Goal: Task Accomplishment & Management: Complete application form

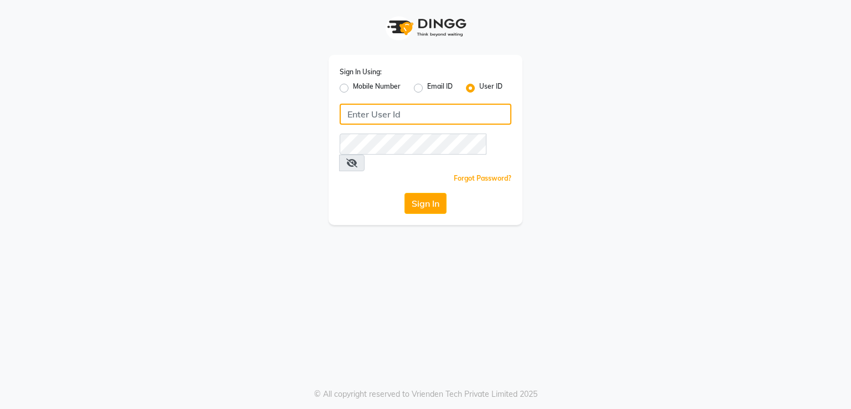
click at [423, 111] on input "Username" at bounding box center [426, 114] width 172 height 21
type input "pooja123"
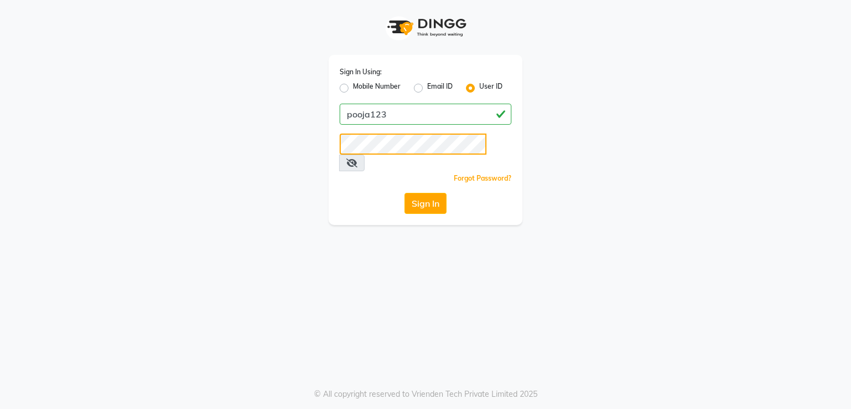
click at [405, 193] on button "Sign In" at bounding box center [426, 203] width 42 height 21
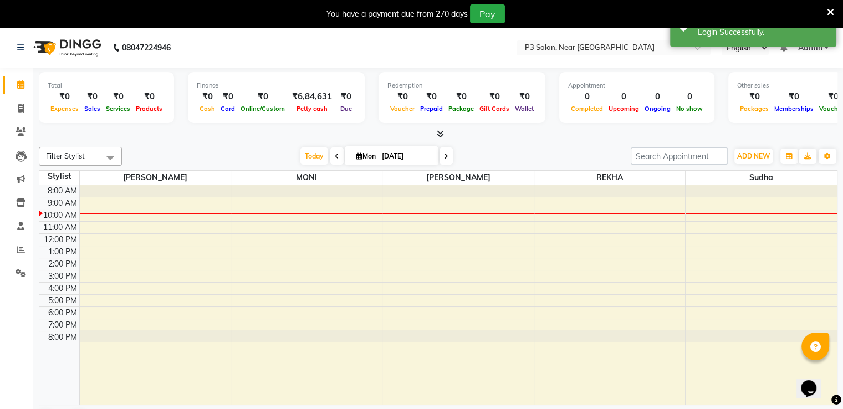
click at [829, 12] on icon at bounding box center [830, 12] width 7 height 10
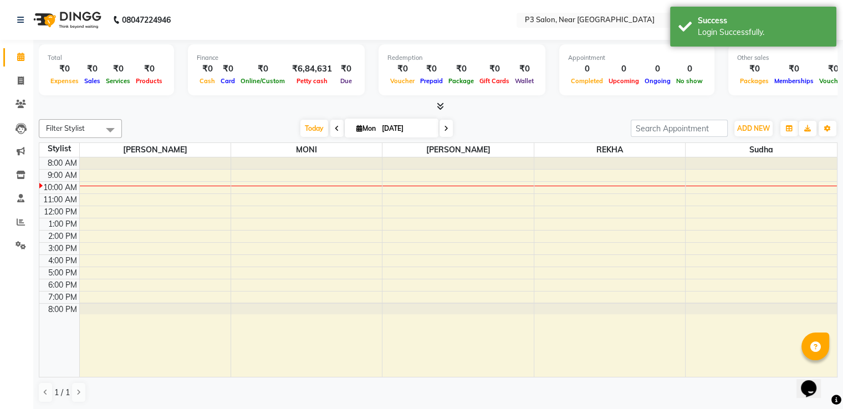
click at [487, 91] on div "Redemption ₹0 Voucher ₹0 Prepaid ₹0 Package ₹0 Gift Cards ₹0 Wallet" at bounding box center [462, 69] width 167 height 51
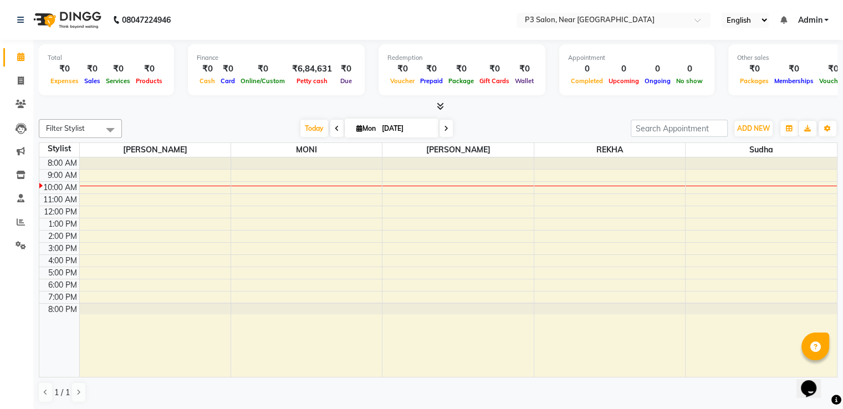
click at [198, 125] on div "[DATE] [DATE]" at bounding box center [376, 128] width 498 height 17
click at [264, 125] on div "[DATE] [DATE]" at bounding box center [376, 128] width 498 height 17
click at [18, 127] on icon at bounding box center [21, 128] width 11 height 11
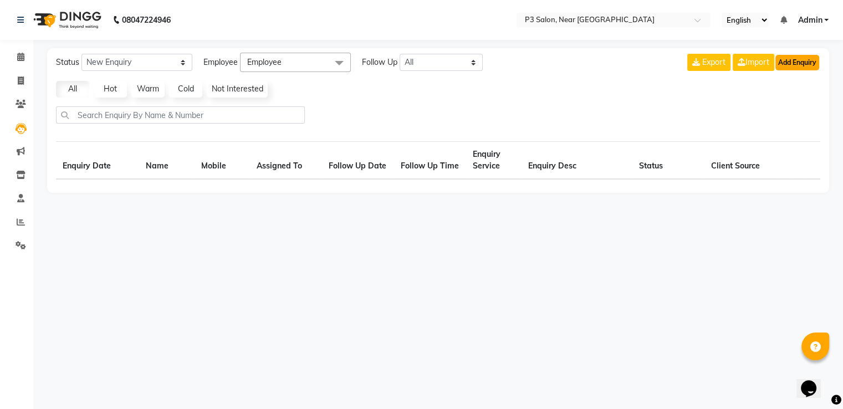
select select "10"
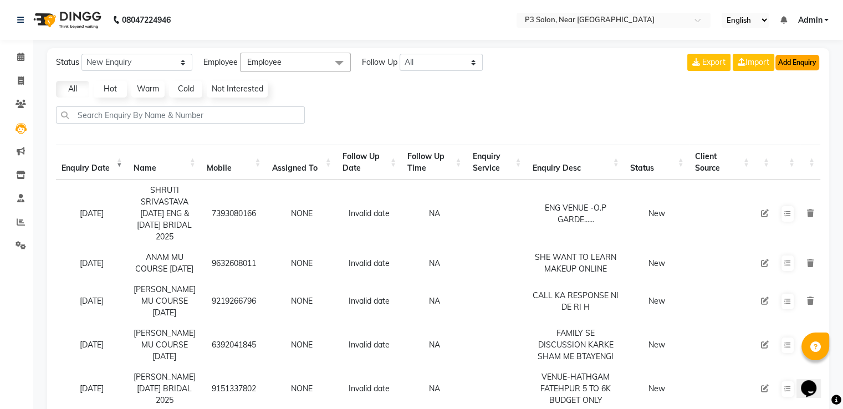
click at [800, 60] on button "Add Enquiry" at bounding box center [797, 63] width 44 height 16
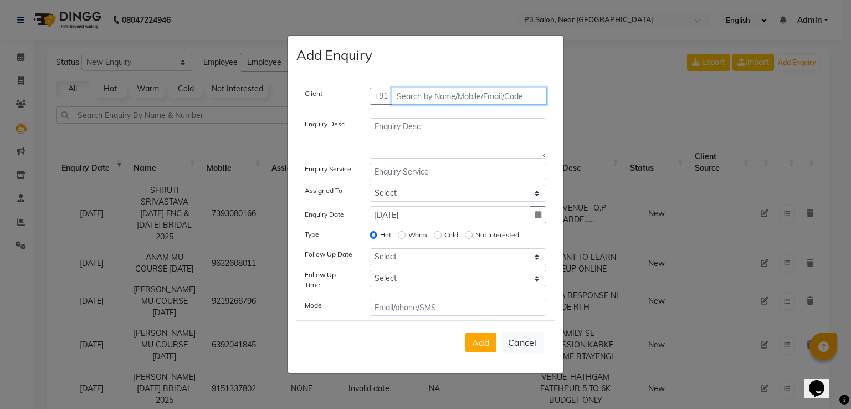
click at [477, 94] on input "text" at bounding box center [470, 96] width 156 height 17
type input "[PERSON_NAME]"
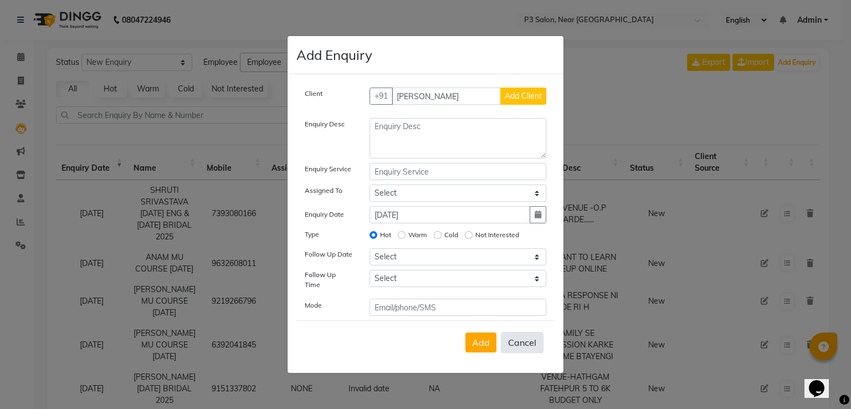
click at [527, 346] on button "Cancel" at bounding box center [522, 342] width 43 height 21
select select
radio input "false"
select select
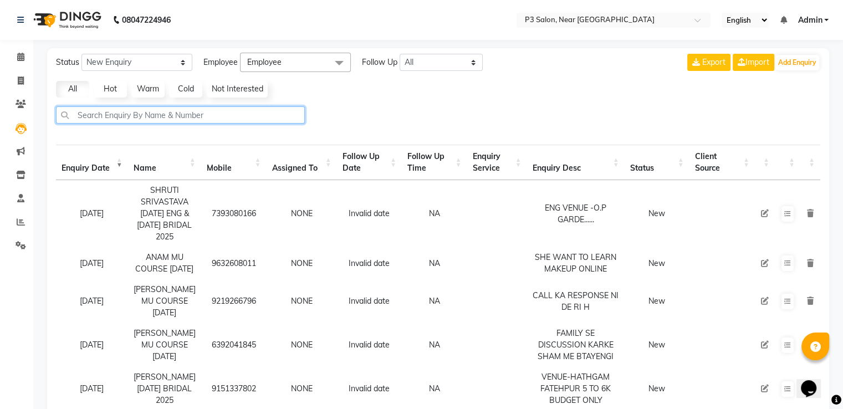
click at [143, 115] on input "text" at bounding box center [180, 114] width 249 height 17
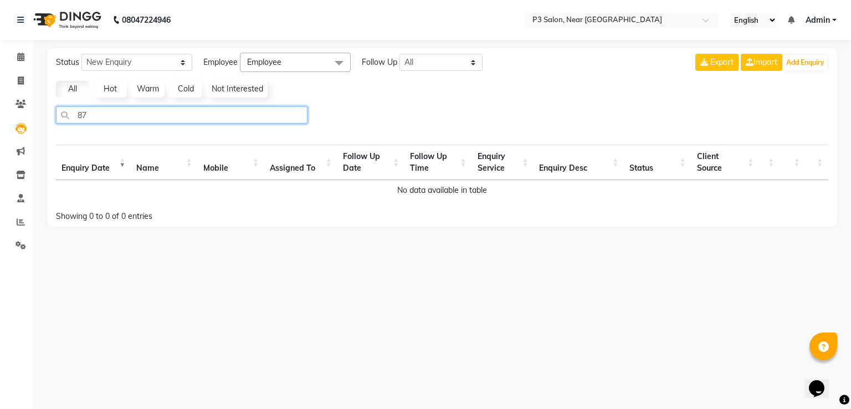
type input "8"
select select "10"
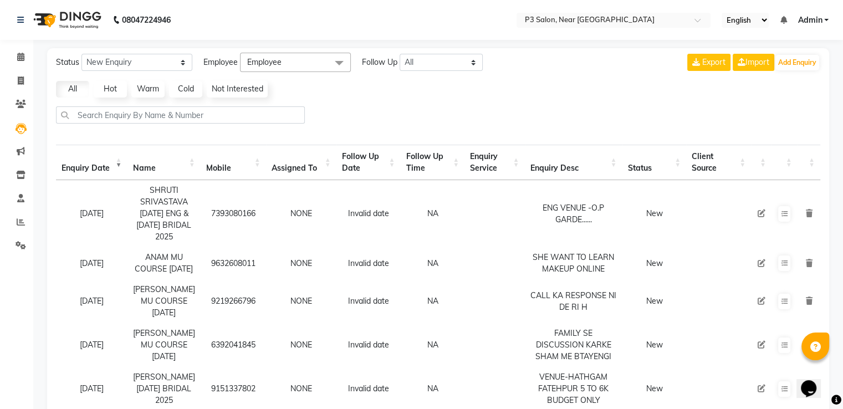
click at [567, 120] on div at bounding box center [438, 119] width 773 height 26
drag, startPoint x: 324, startPoint y: 375, endPoint x: 340, endPoint y: 373, distance: 16.2
click at [191, 114] on input "text" at bounding box center [180, 114] width 249 height 17
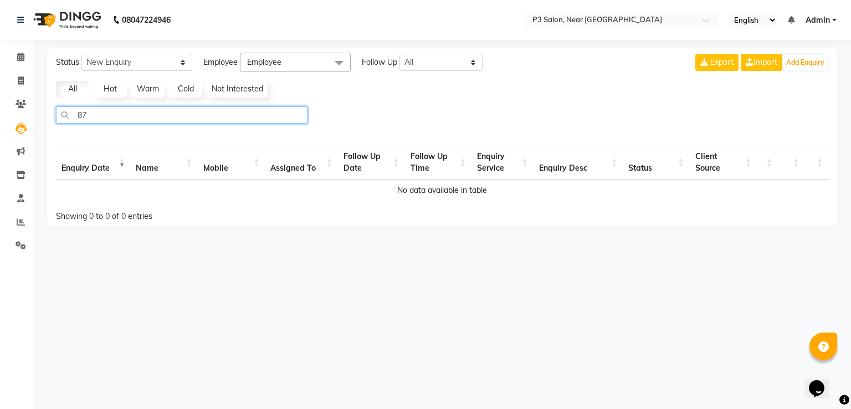
type input "8"
select select "10"
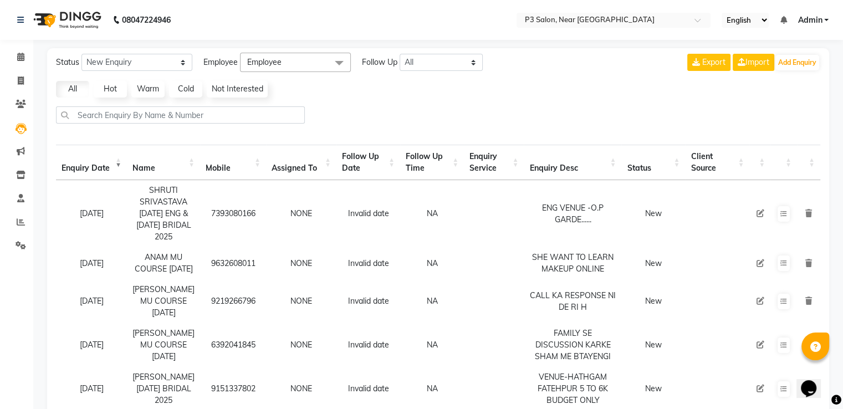
click at [442, 101] on div "Status New Enquiry Open Enquiry Converted Enquiry All All New Open Converted Em…" at bounding box center [438, 384] width 782 height 673
